Goal: Communication & Community: Answer question/provide support

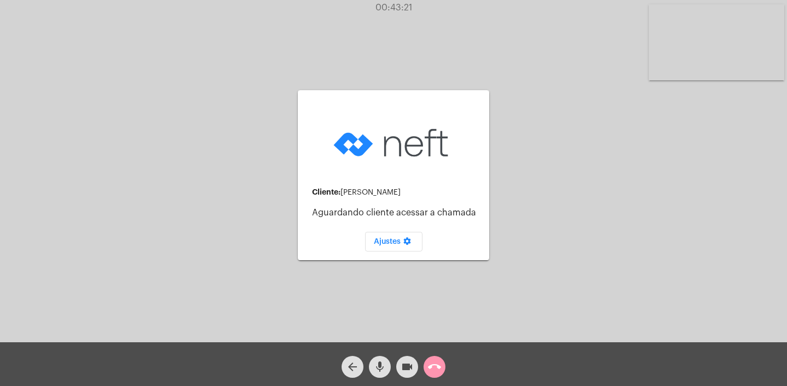
click at [441, 364] on mat-icon "call_end" at bounding box center [434, 366] width 13 height 13
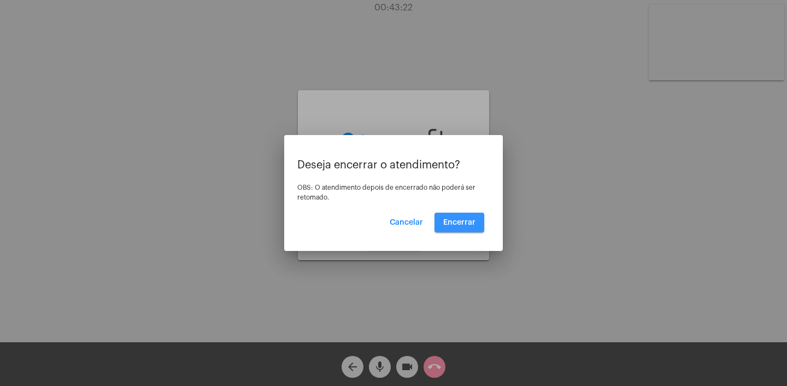
click at [468, 224] on span "Encerrar" at bounding box center [459, 223] width 32 height 8
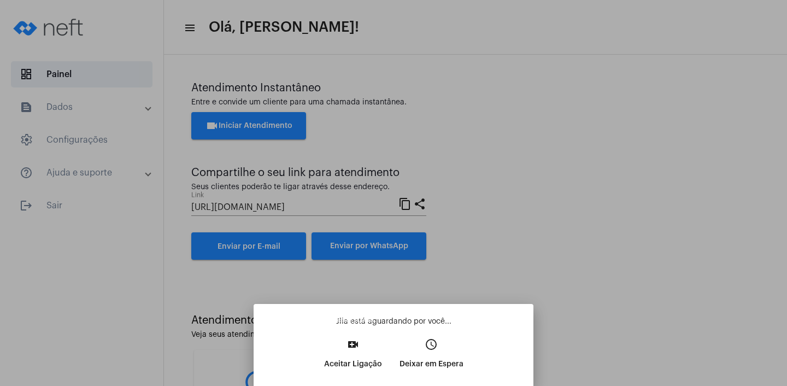
click at [346, 357] on p "Aceitar Ligação" at bounding box center [353, 364] width 58 height 20
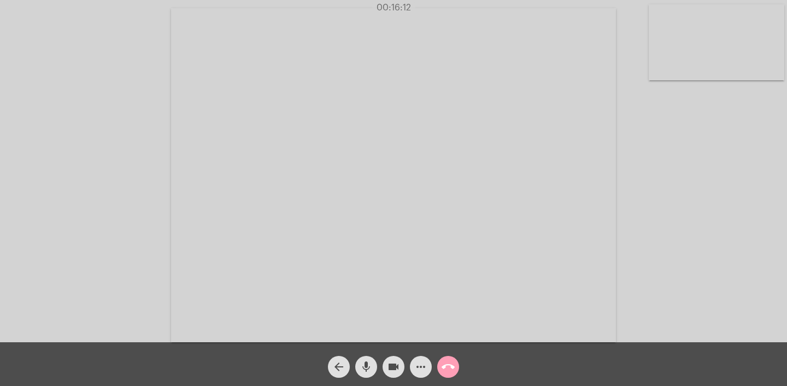
click at [449, 368] on mat-icon "call_end" at bounding box center [448, 366] width 13 height 13
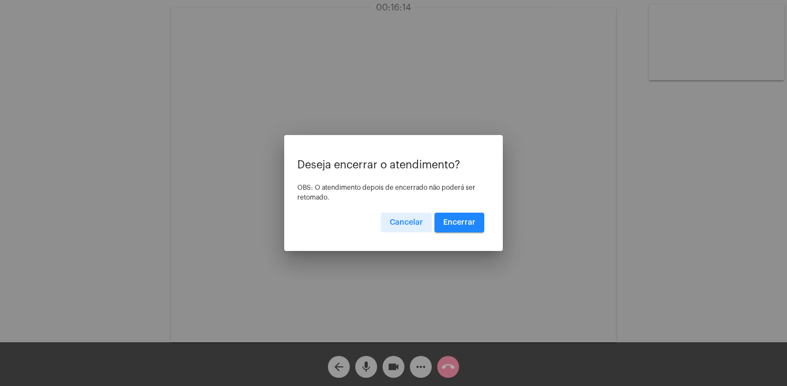
click at [459, 221] on span "Encerrar" at bounding box center [459, 223] width 32 height 8
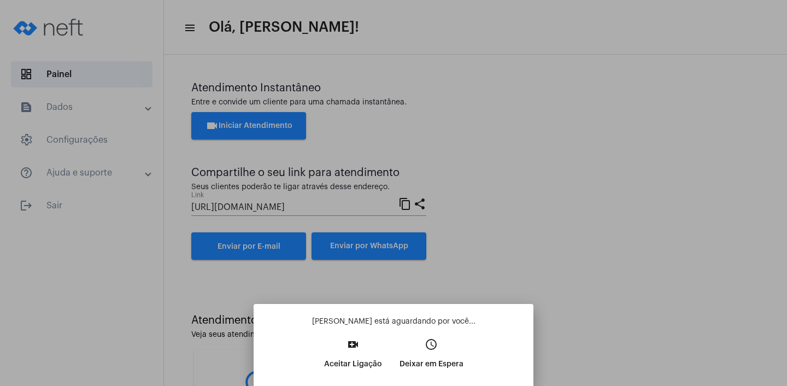
click at [345, 365] on p "Aceitar Ligação" at bounding box center [353, 364] width 58 height 20
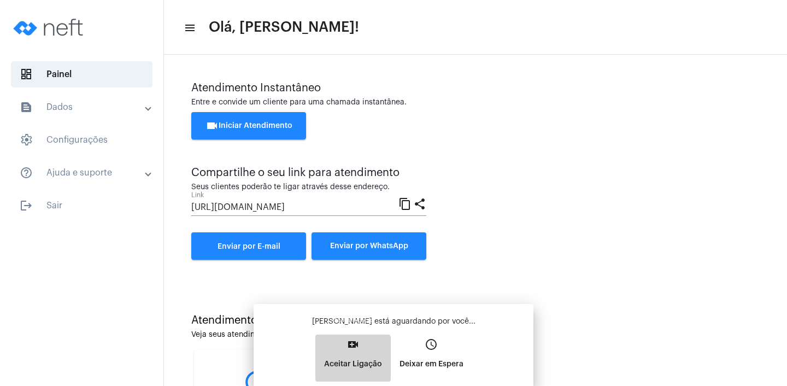
click at [345, 365] on button "video_call Aceitar Ligação" at bounding box center [352, 358] width 75 height 47
